Goal: Information Seeking & Learning: Learn about a topic

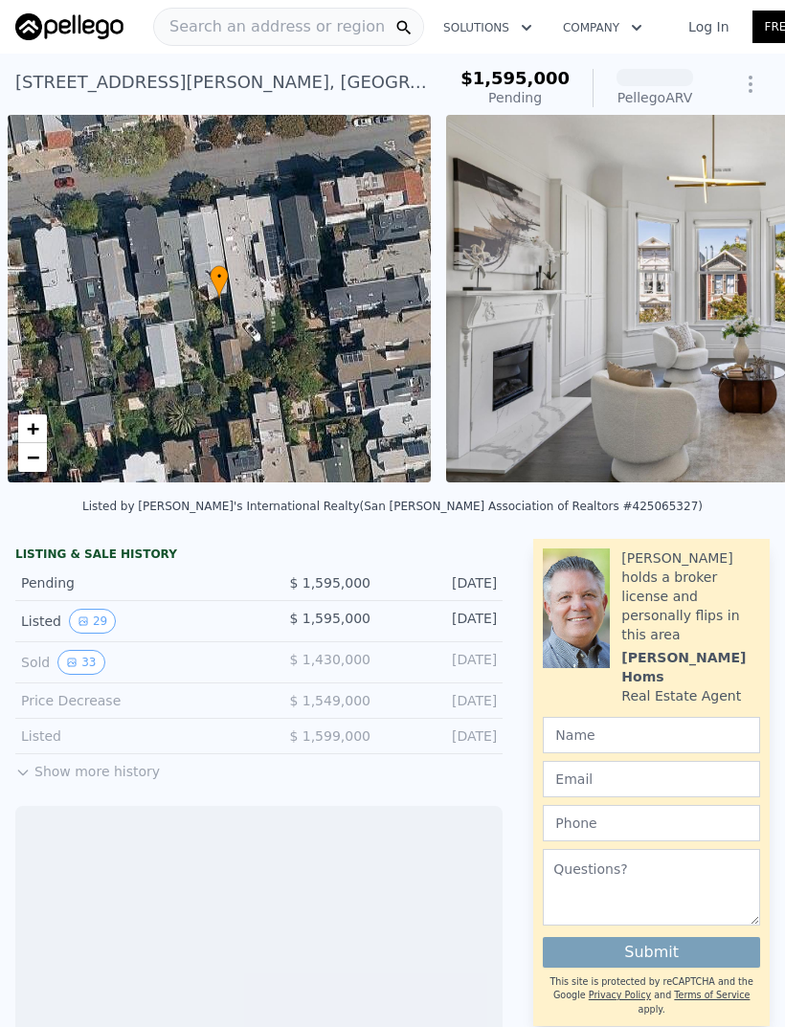
scroll to position [0, 8]
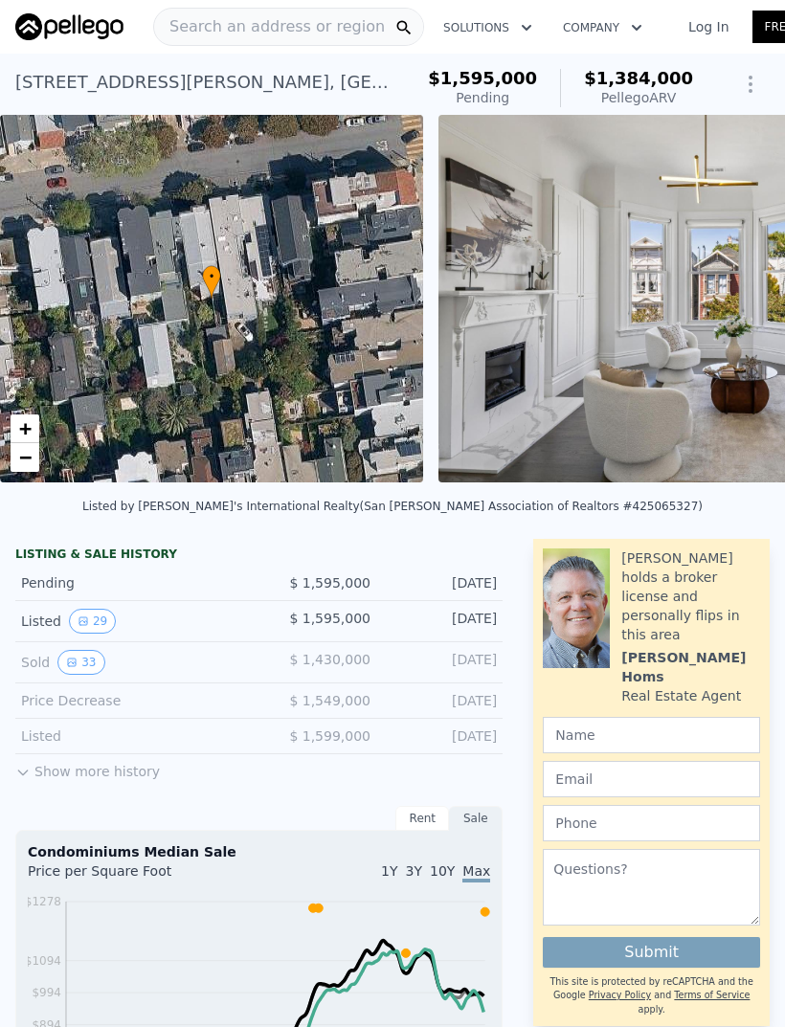
click at [94, 623] on button "29" at bounding box center [92, 621] width 47 height 25
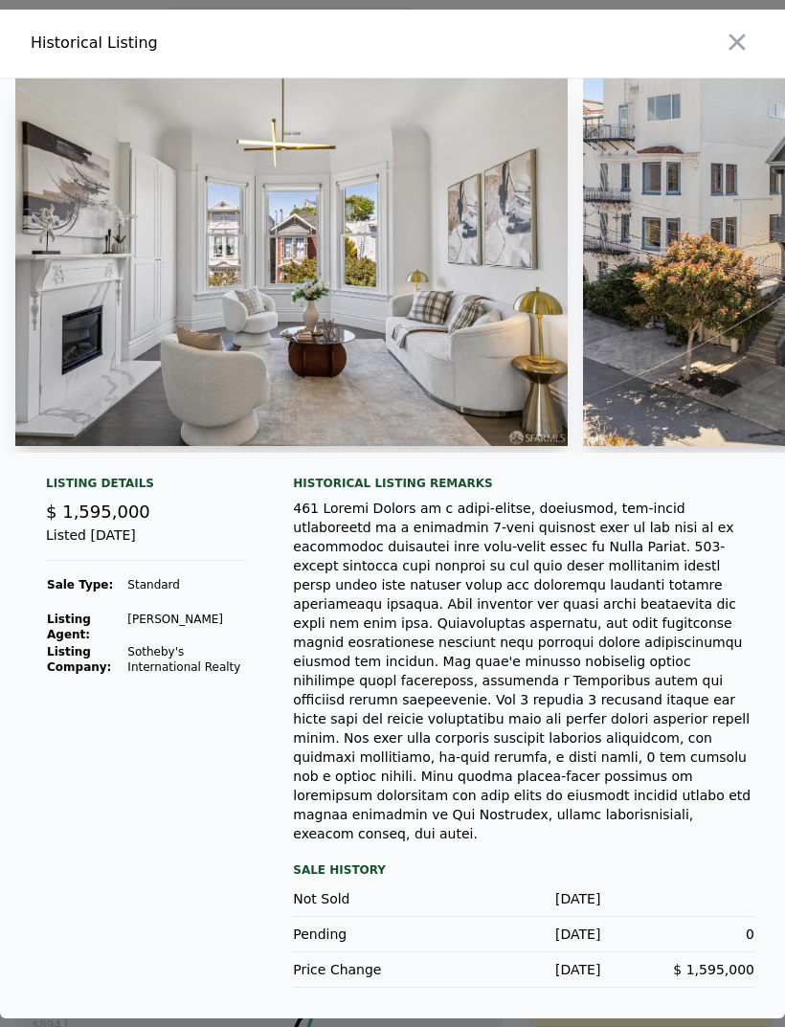
scroll to position [0, 0]
click at [734, 56] on icon "button" at bounding box center [737, 42] width 27 height 27
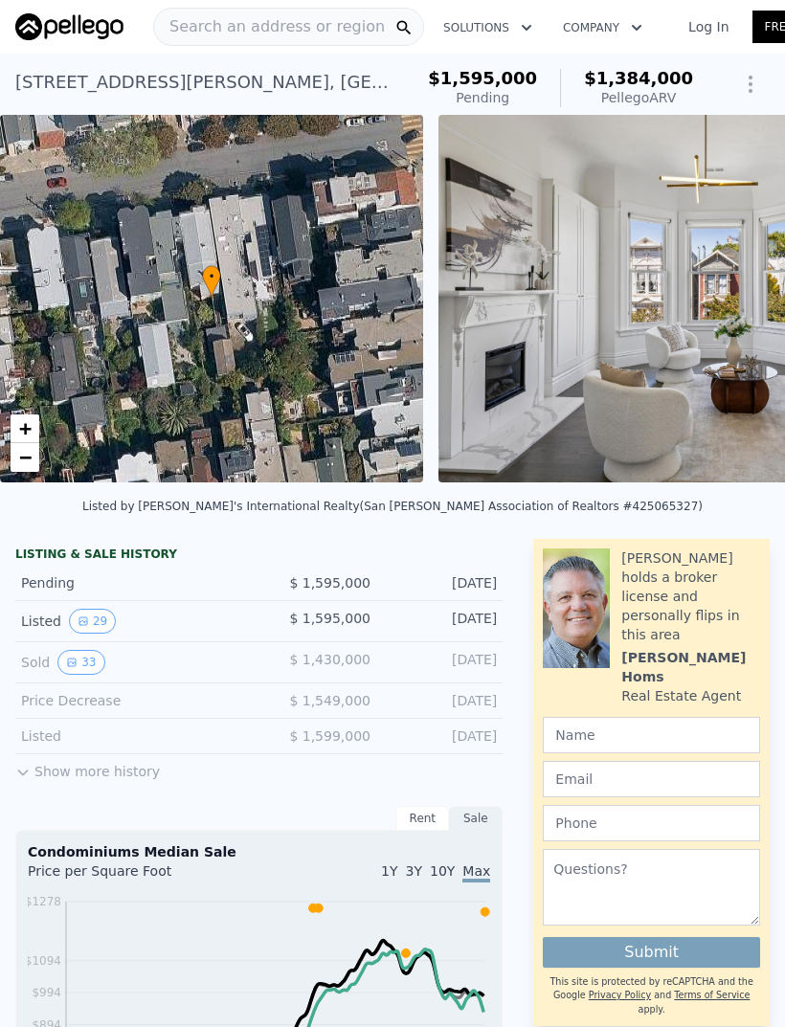
click at [85, 656] on button "33" at bounding box center [80, 662] width 47 height 25
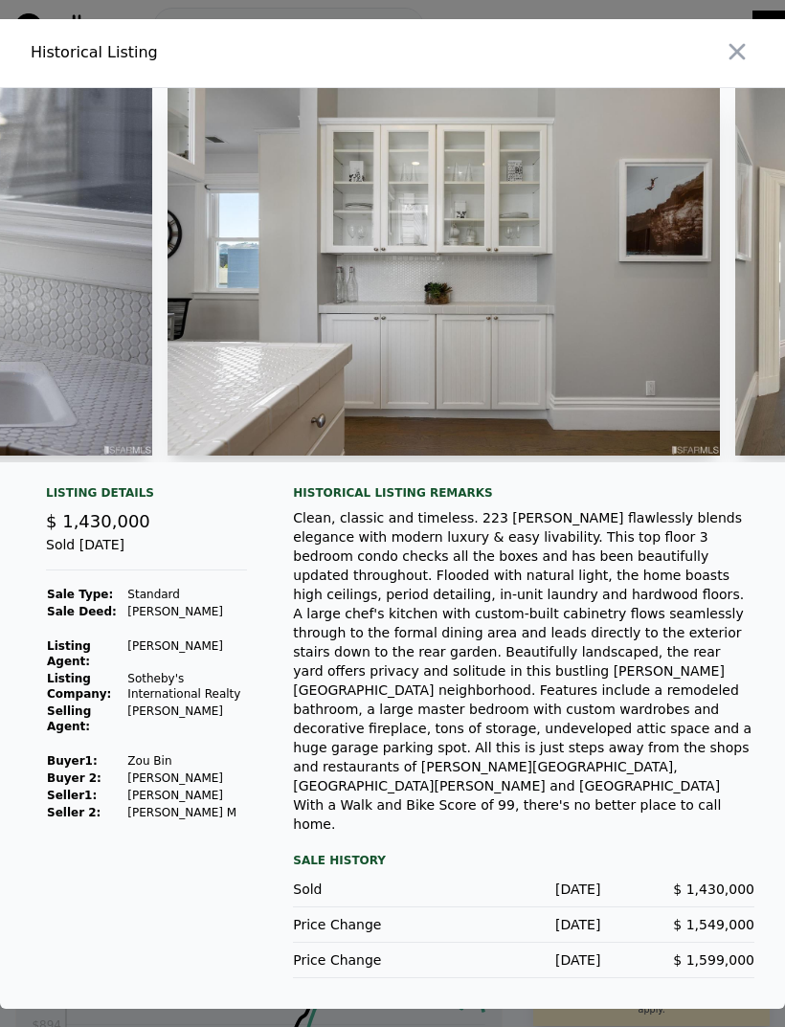
scroll to position [0, 3251]
click at [578, 324] on img at bounding box center [445, 272] width 553 height 368
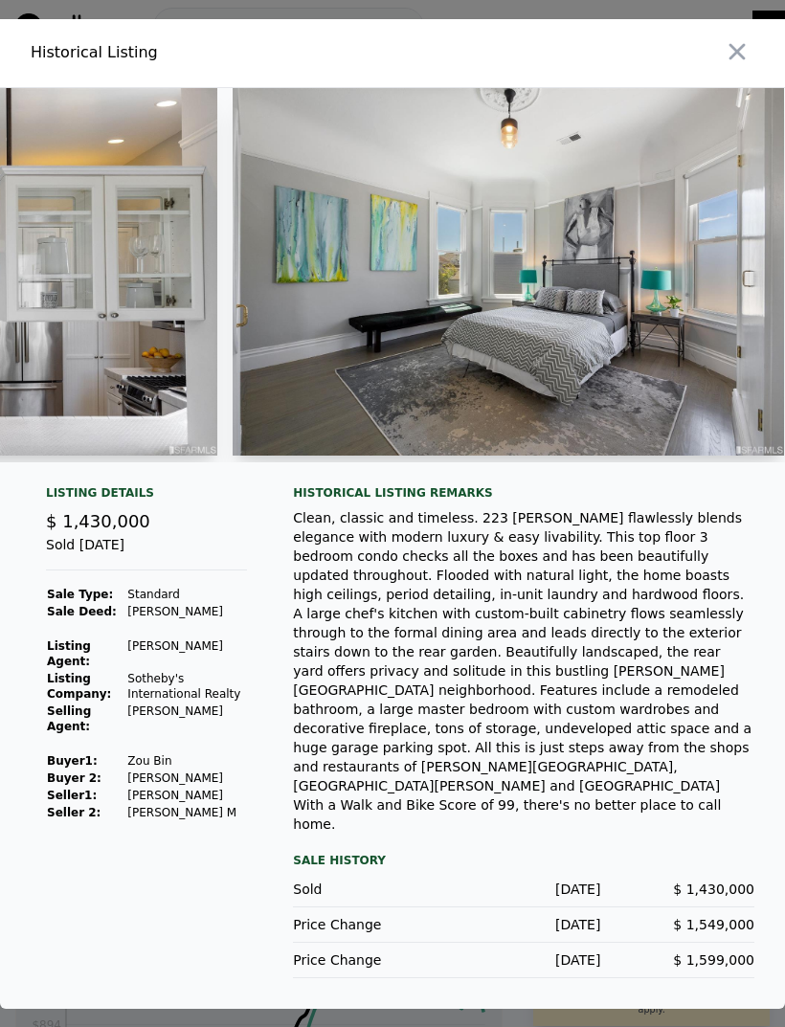
scroll to position [0, 7707]
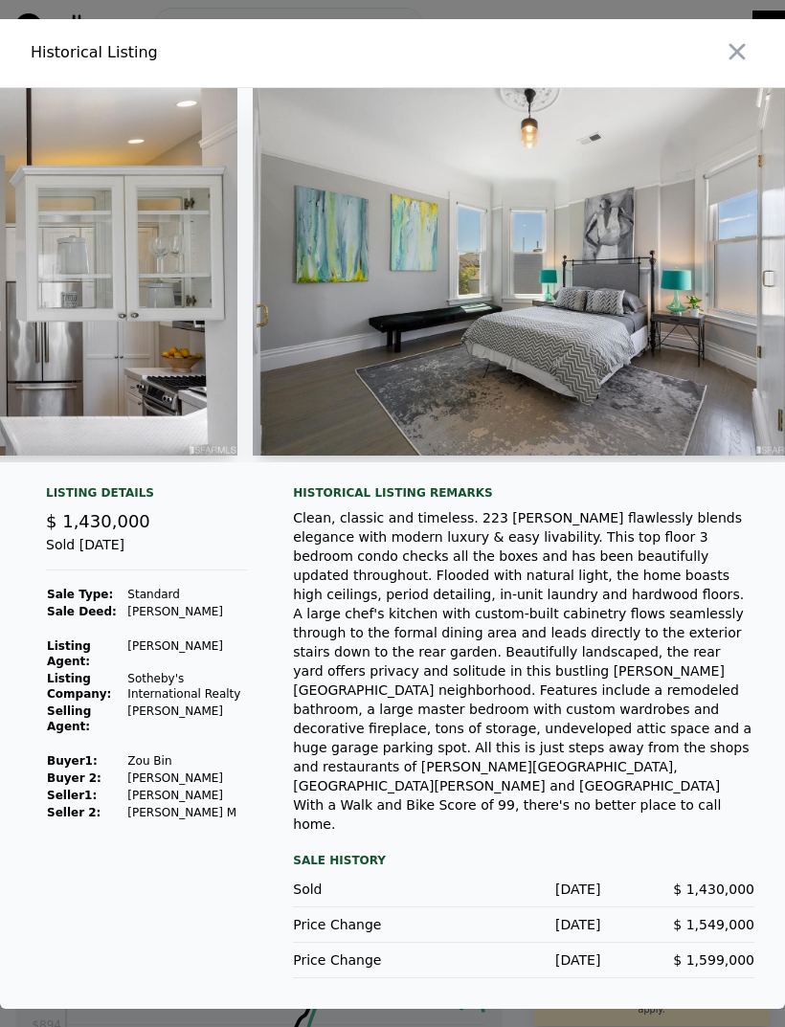
click at [645, 379] on img at bounding box center [529, 272] width 553 height 368
click at [674, 354] on img at bounding box center [529, 272] width 553 height 368
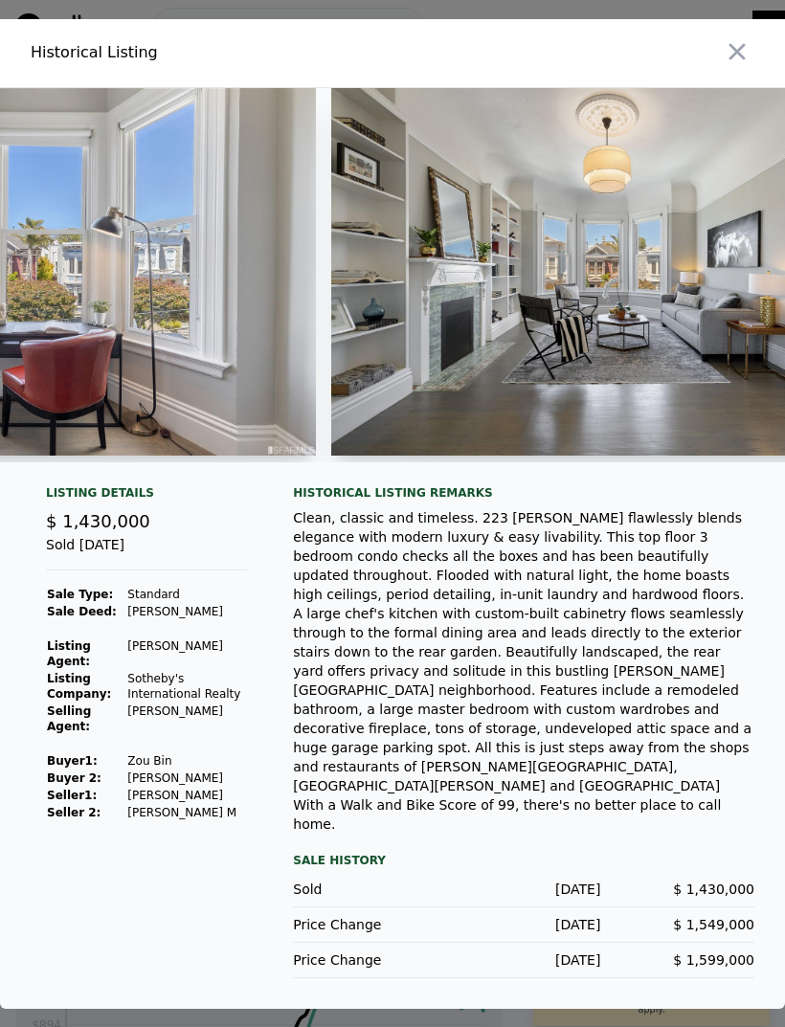
scroll to position [0, 12743]
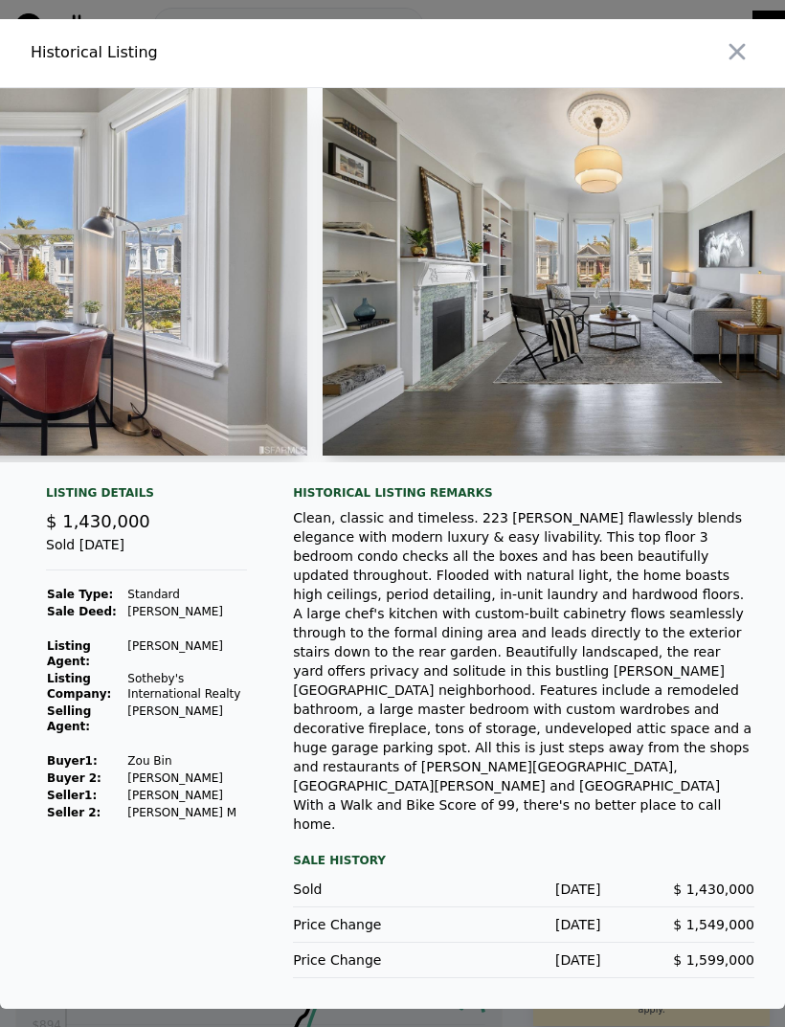
click at [512, 429] on img at bounding box center [599, 272] width 553 height 368
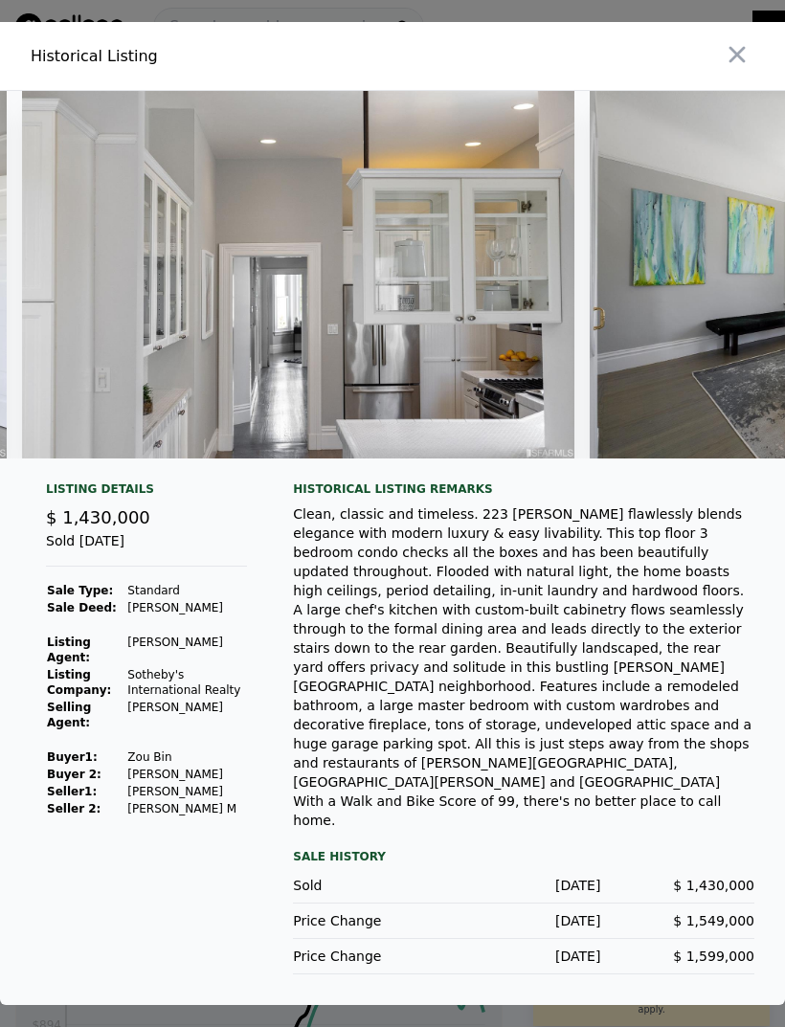
scroll to position [0, 7275]
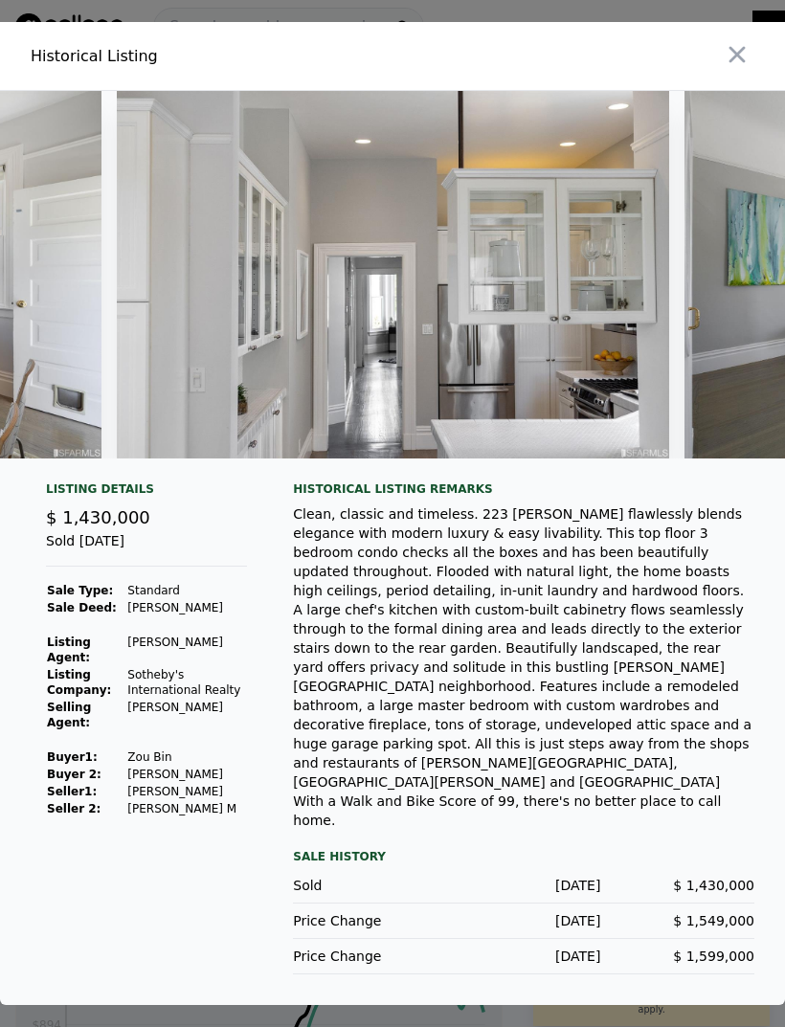
click at [751, 72] on button "button" at bounding box center [737, 54] width 34 height 34
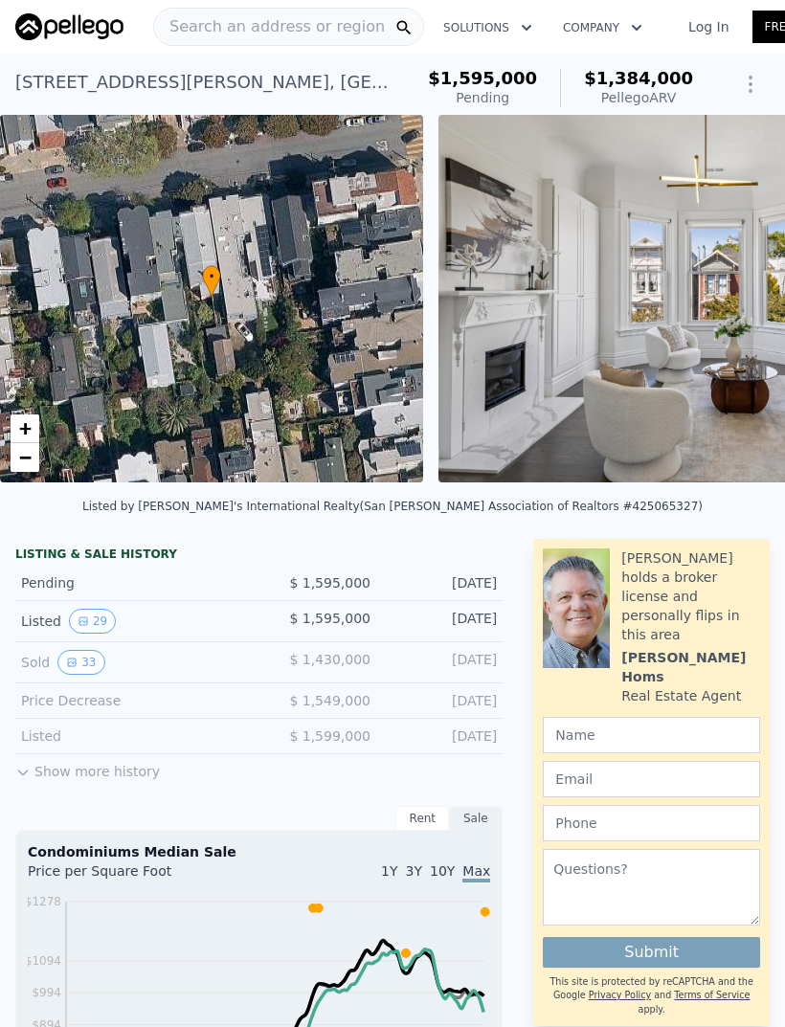
click at [90, 624] on button "29" at bounding box center [92, 621] width 47 height 25
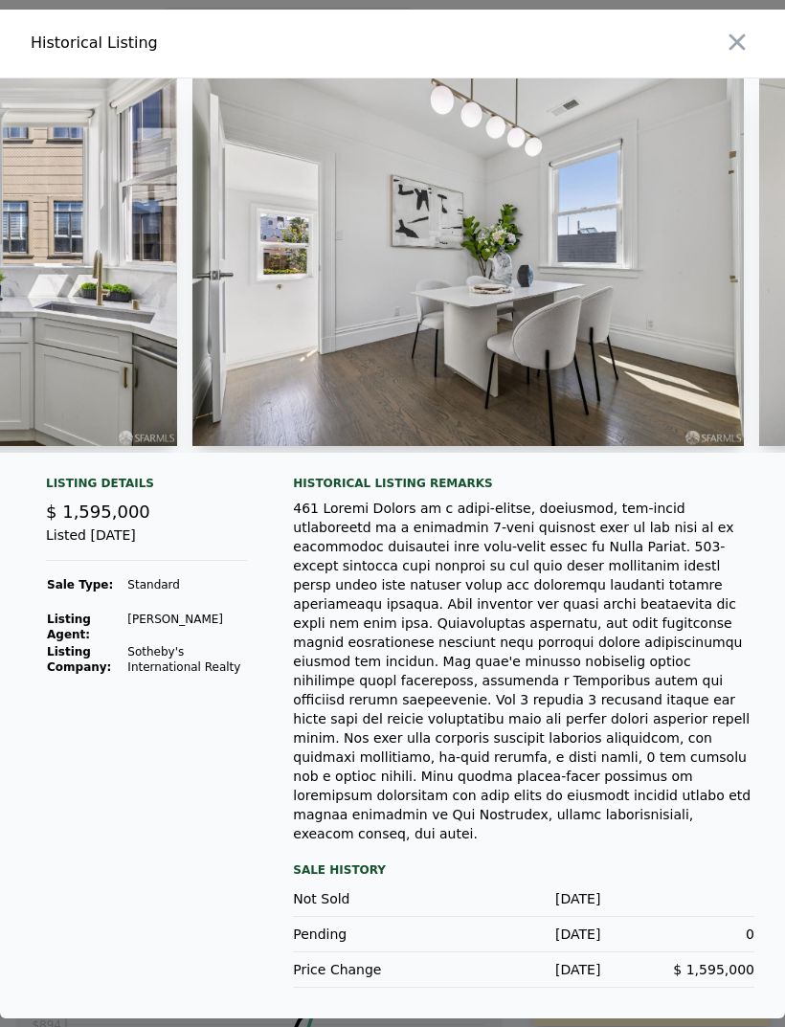
scroll to position [0, 4344]
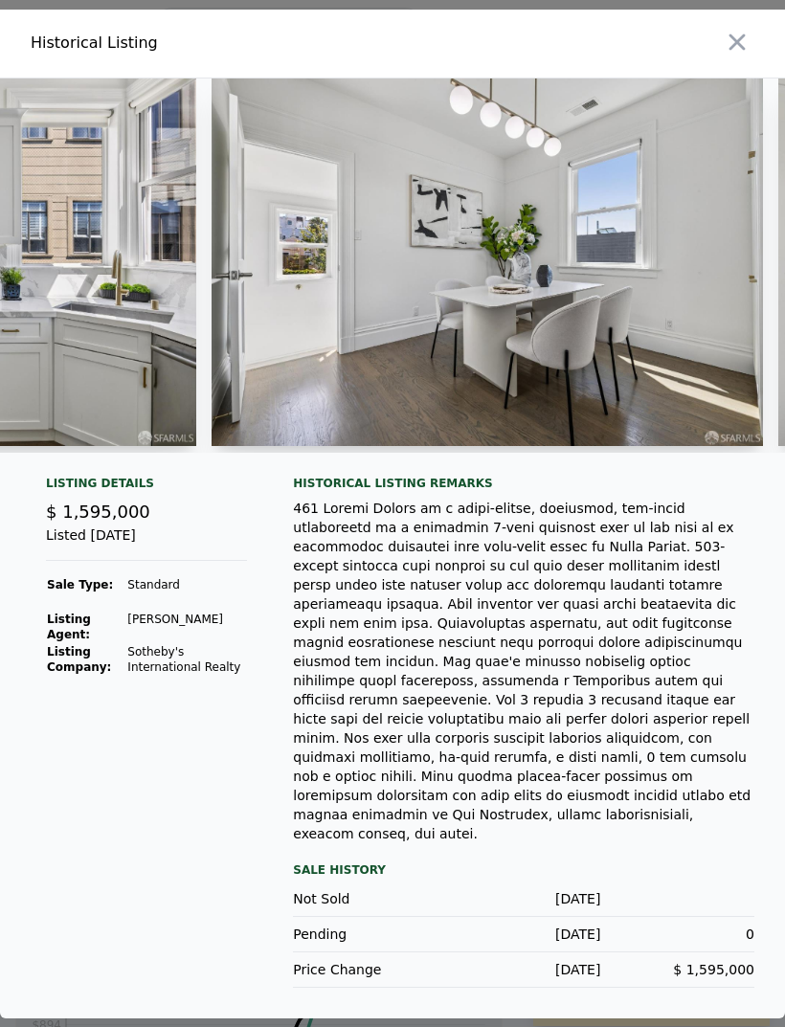
click at [632, 272] on img at bounding box center [488, 263] width 553 height 368
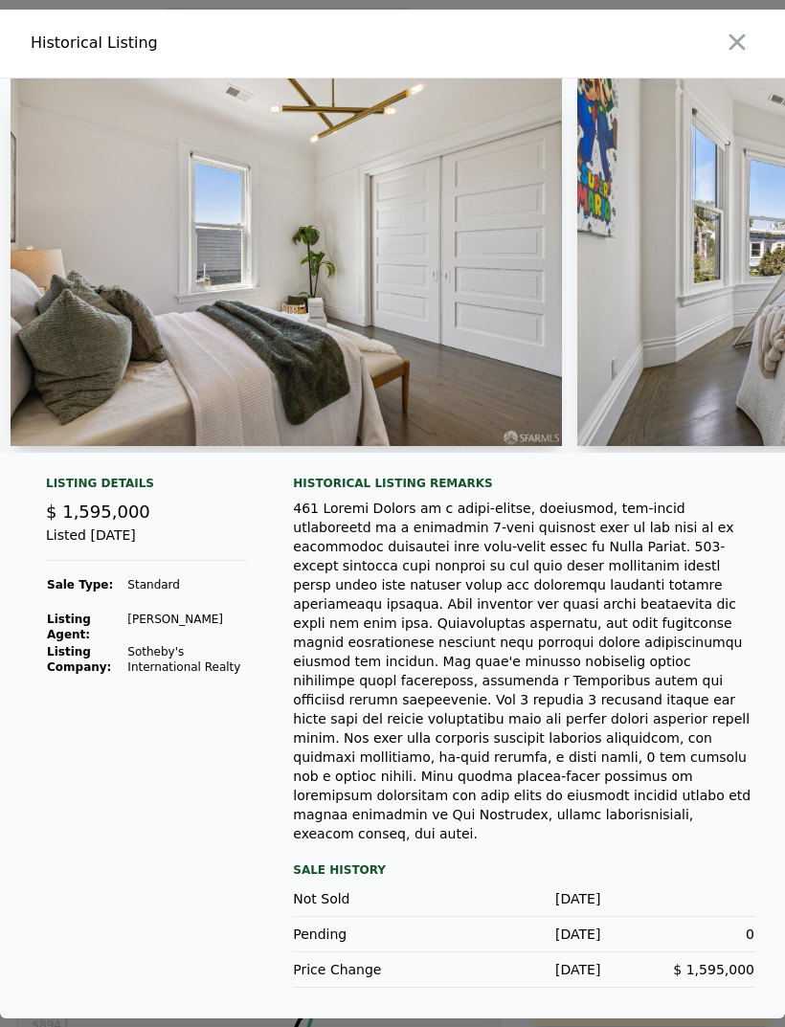
scroll to position [0, 11920]
click at [576, 22] on div at bounding box center [392, 513] width 785 height 1027
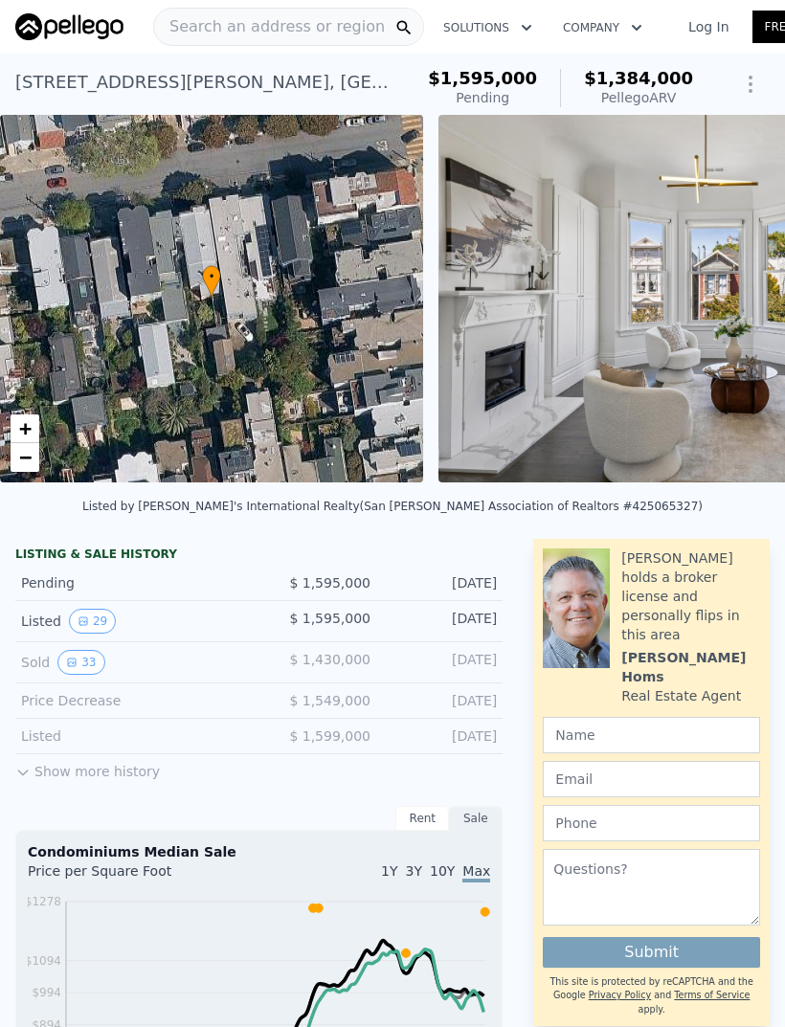
scroll to position [-17, 0]
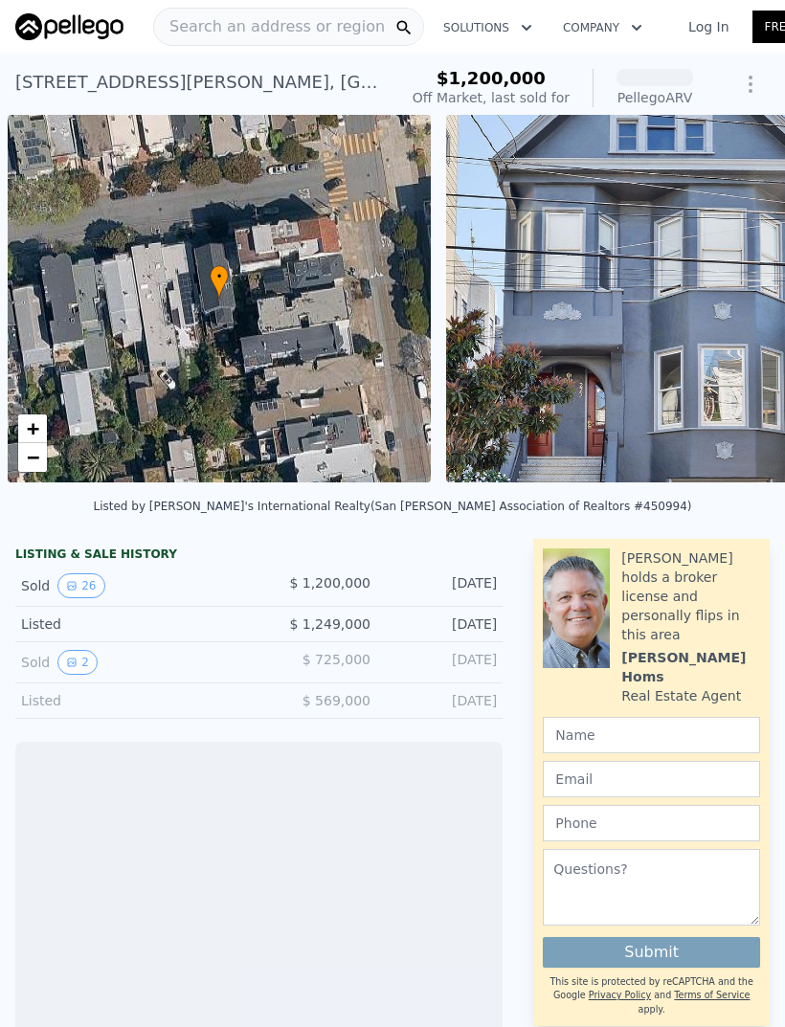
scroll to position [0, 8]
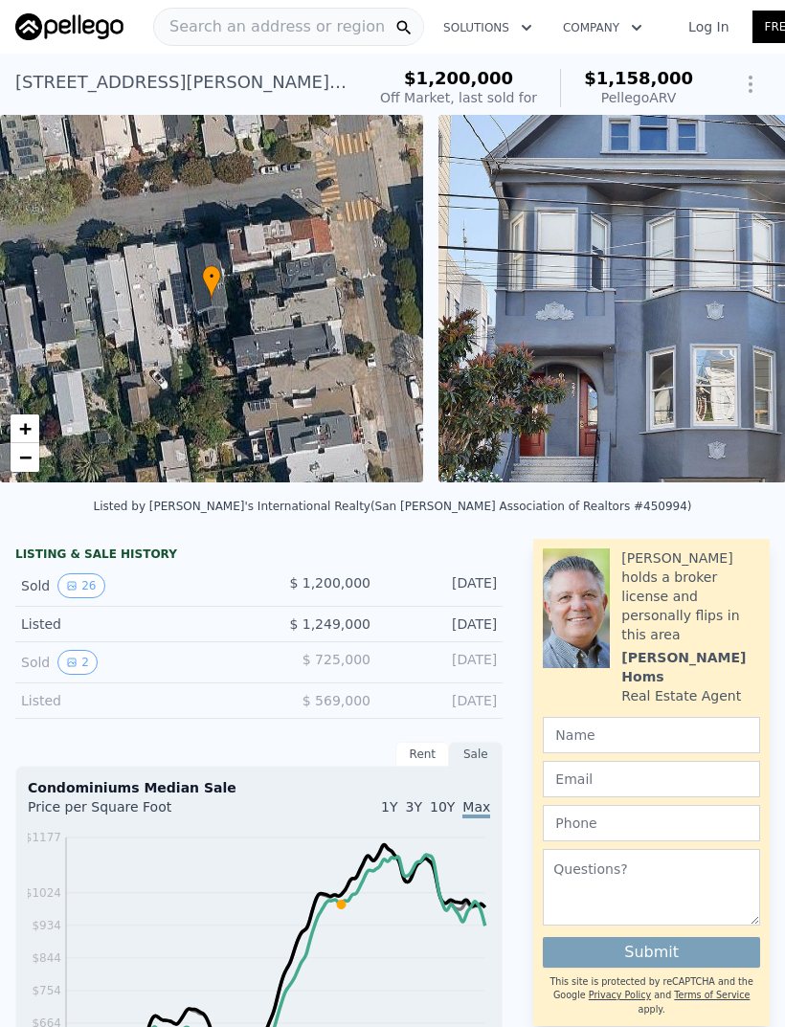
click at [84, 588] on button "26" at bounding box center [80, 586] width 47 height 25
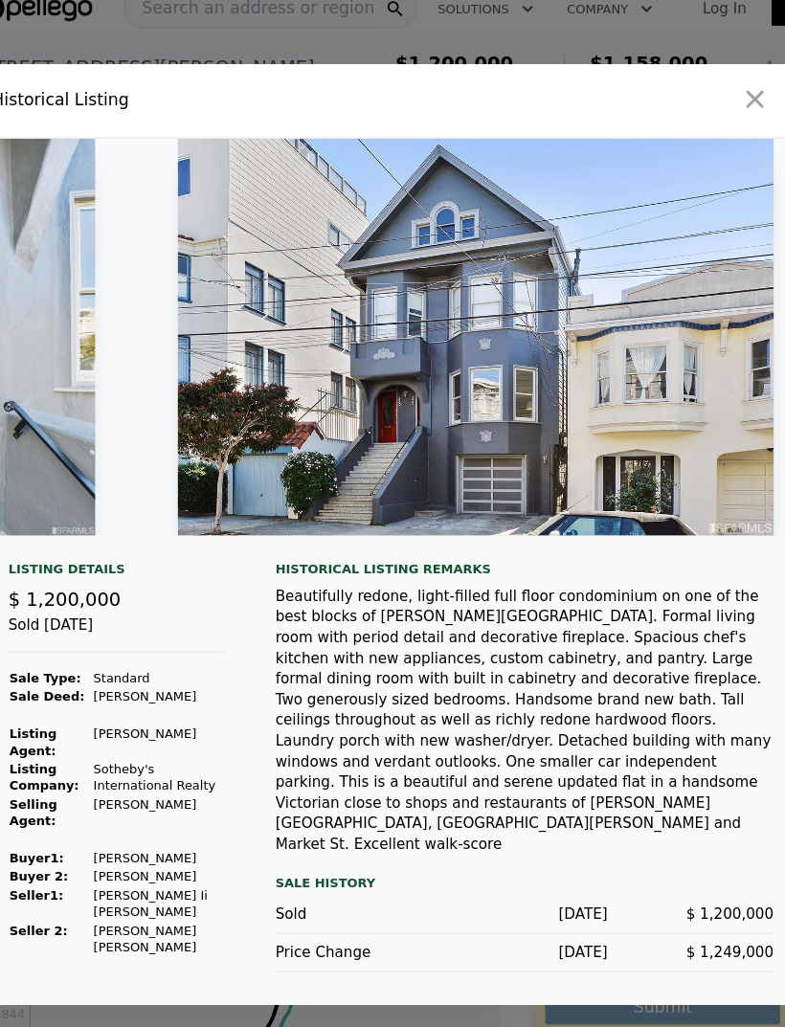
scroll to position [0, 13479]
